Goal: Task Accomplishment & Management: Use online tool/utility

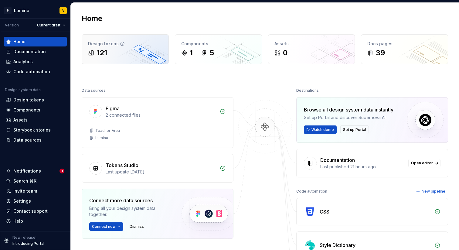
click at [136, 44] on div "Design tokens" at bounding box center [125, 44] width 74 height 6
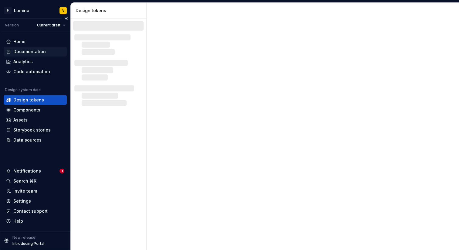
click at [20, 53] on div "Documentation" at bounding box center [29, 52] width 32 height 6
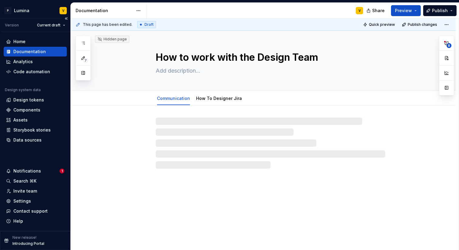
click at [27, 51] on div "Documentation" at bounding box center [29, 52] width 32 height 6
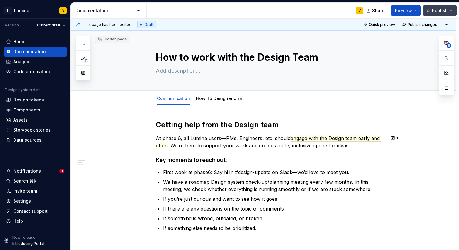
click at [432, 10] on button "Publish" at bounding box center [439, 10] width 33 height 11
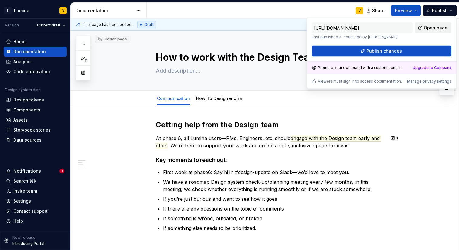
click at [434, 29] on span "Open page" at bounding box center [436, 28] width 24 height 6
click at [28, 171] on div "Notifications" at bounding box center [27, 171] width 28 height 6
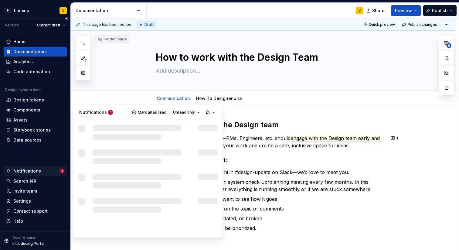
type textarea "*"
